Goal: Task Accomplishment & Management: Manage account settings

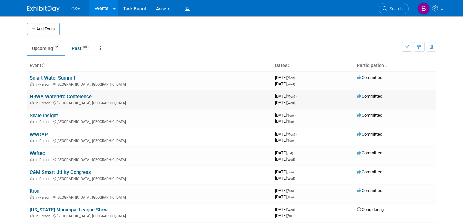
click at [48, 96] on link "NRWA WaterPro Conference" at bounding box center [61, 97] width 62 height 6
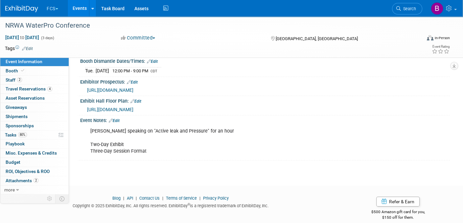
scroll to position [128, 0]
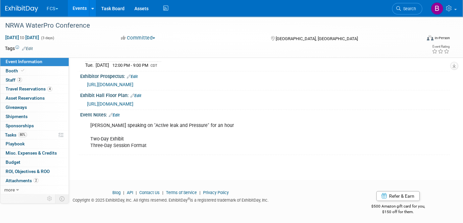
click at [116, 113] on link "Edit" at bounding box center [114, 115] width 11 height 5
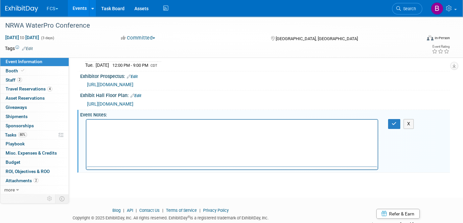
scroll to position [0, 0]
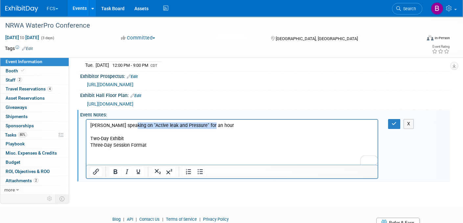
drag, startPoint x: 211, startPoint y: 125, endPoint x: 129, endPoint y: 123, distance: 82.1
click at [129, 123] on p "Kevin speaking on "Active leak and Pressure" for an hour Two-Day Exhibit Three-…" at bounding box center [231, 135] width 283 height 26
paste body "To enrich screen reader interactions, please activate Accessibility in Grammarl…"
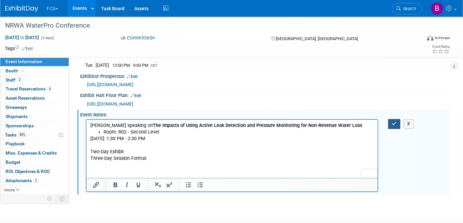
click at [394, 119] on button "button" at bounding box center [394, 124] width 12 height 10
